Goal: Find specific page/section

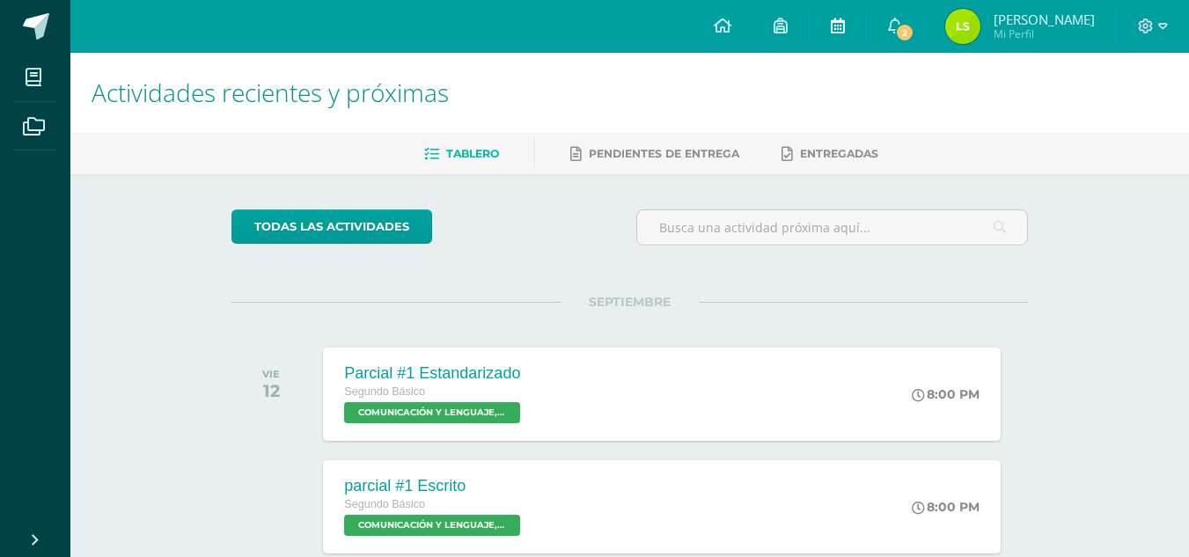
click at [831, 20] on icon at bounding box center [838, 26] width 14 height 16
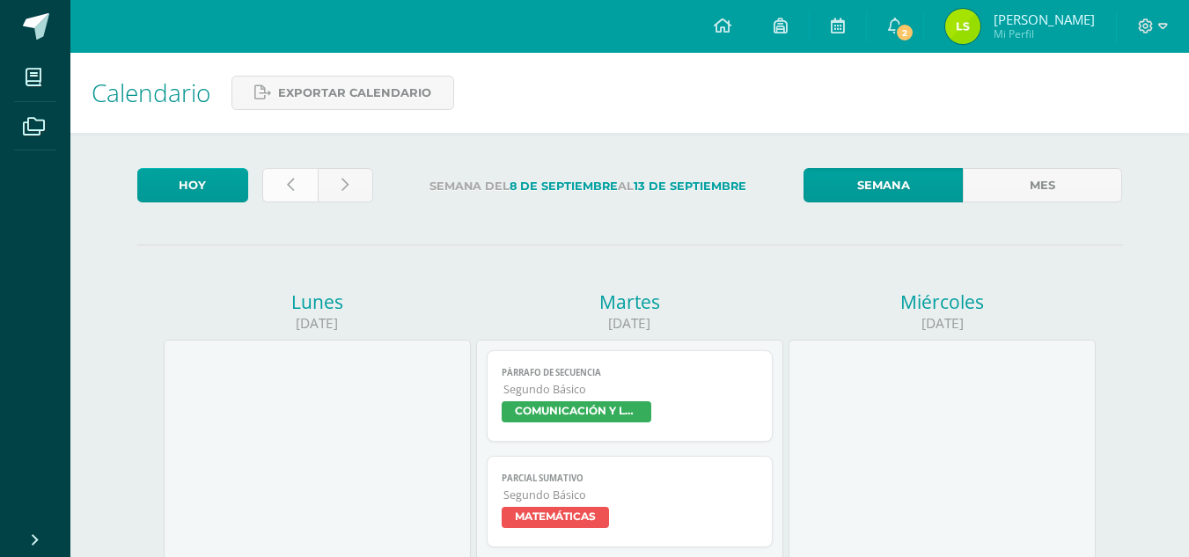
click at [302, 187] on link at bounding box center [289, 185] width 55 height 34
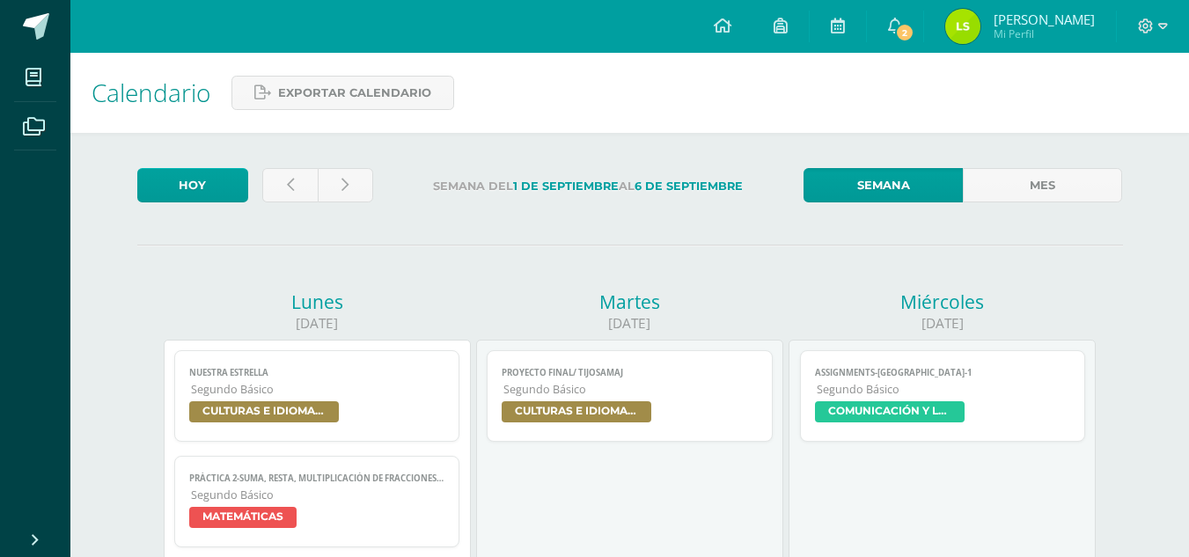
click at [302, 187] on link at bounding box center [289, 185] width 55 height 34
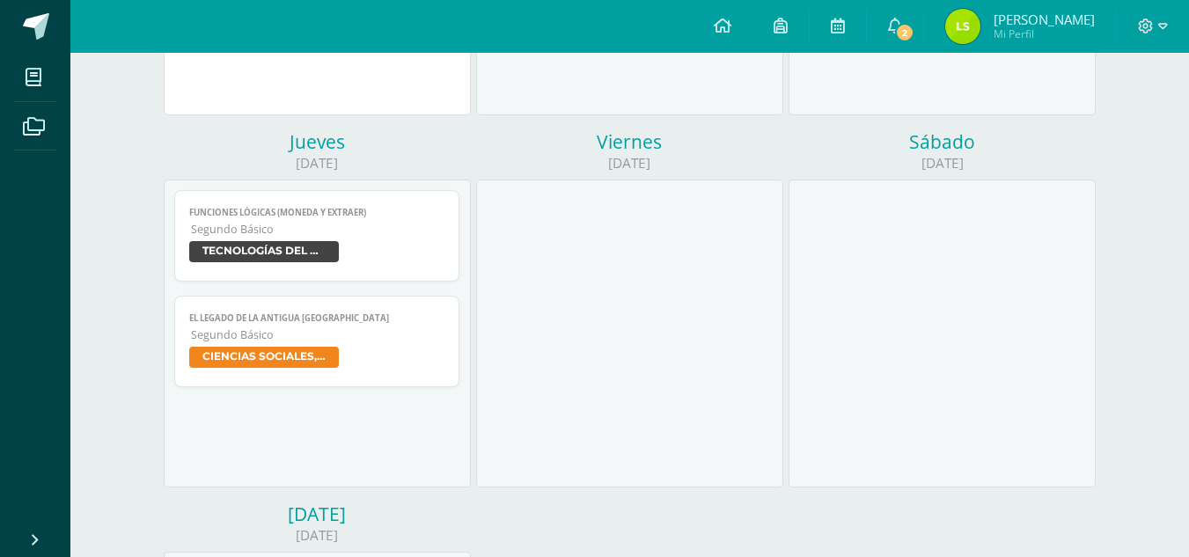
scroll to position [533, 0]
click at [320, 342] on link "El legado de la antigua Grecia Segundo Básico CIENCIAS SOCIALES, FORMACIÓN CIUD…" at bounding box center [317, 341] width 286 height 92
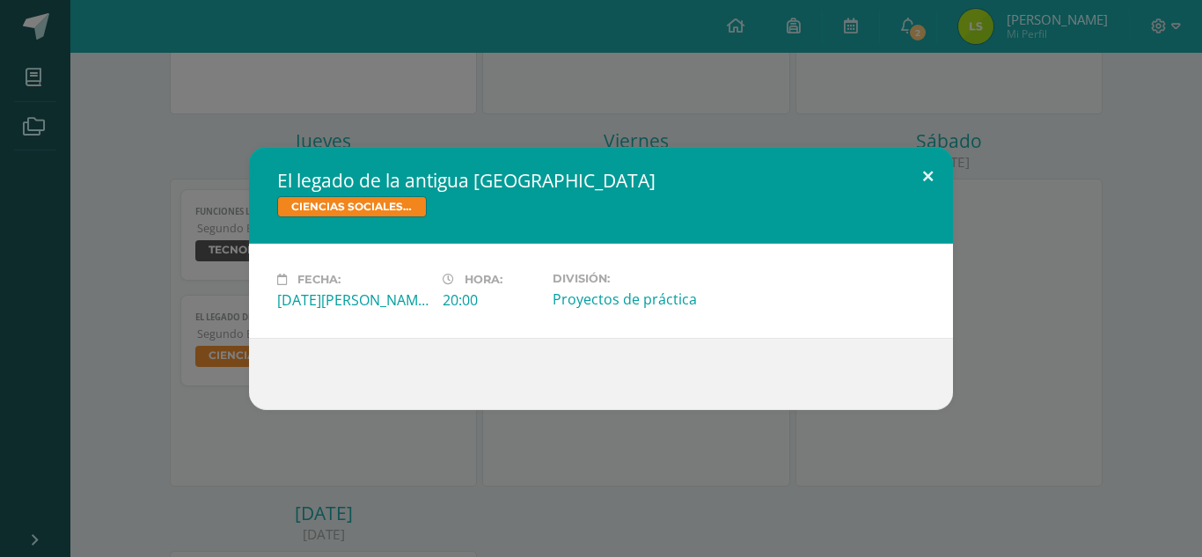
click at [930, 175] on button at bounding box center [928, 177] width 50 height 60
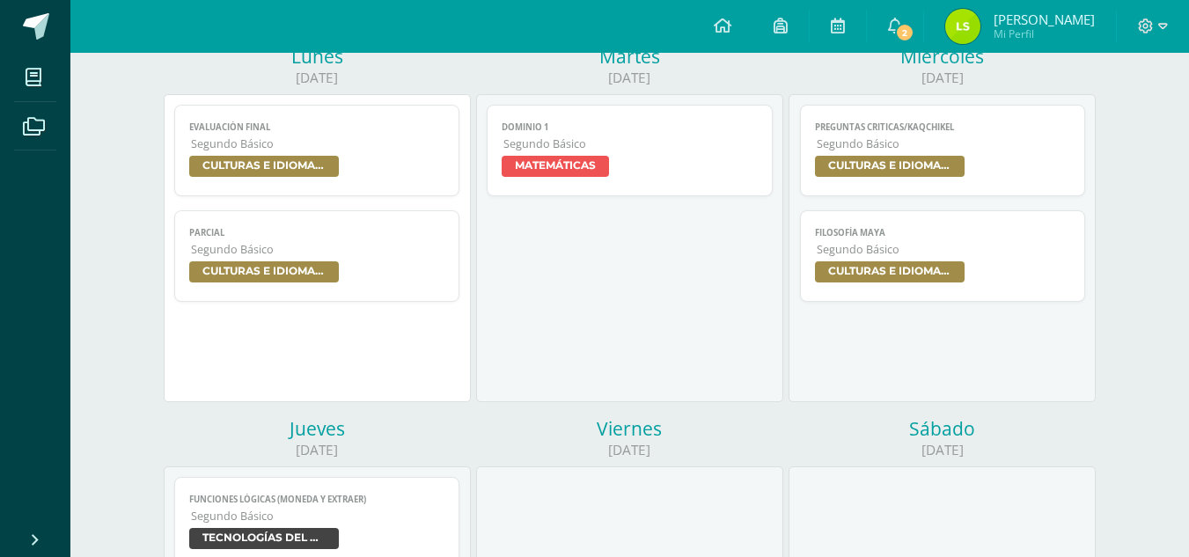
scroll to position [245, 0]
